Goal: Information Seeking & Learning: Learn about a topic

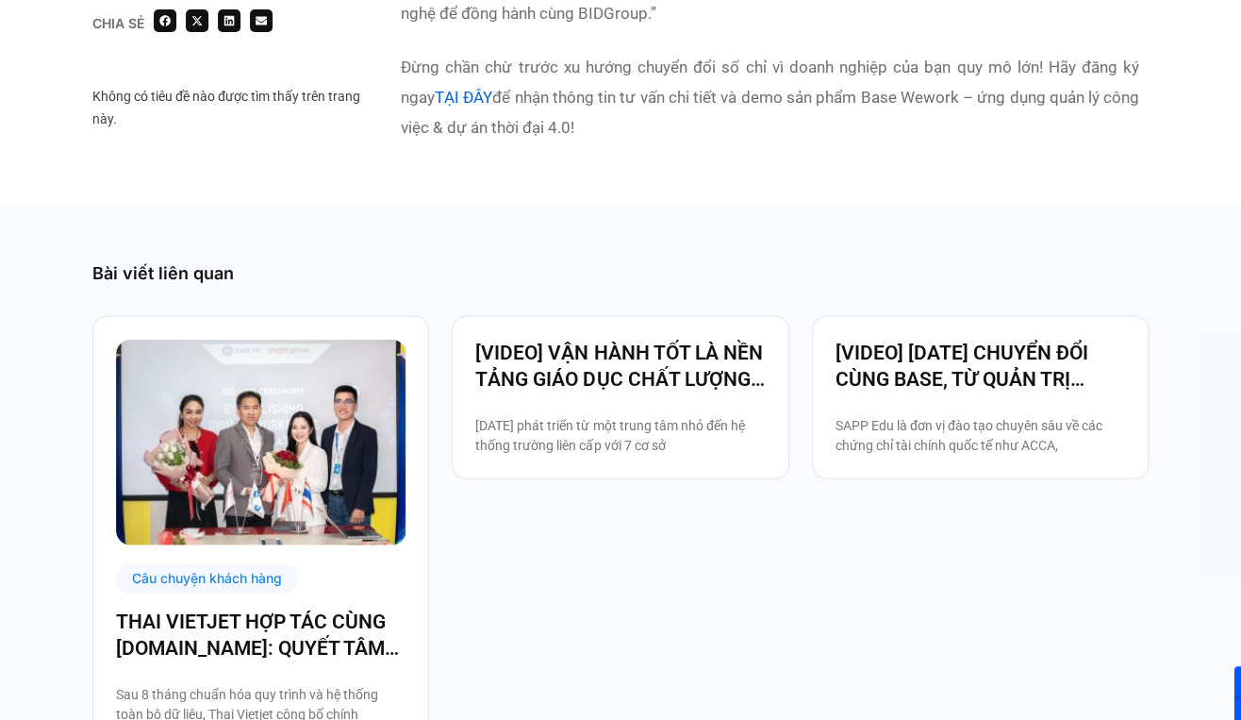
scroll to position [5745, 0]
